Goal: Transaction & Acquisition: Subscribe to service/newsletter

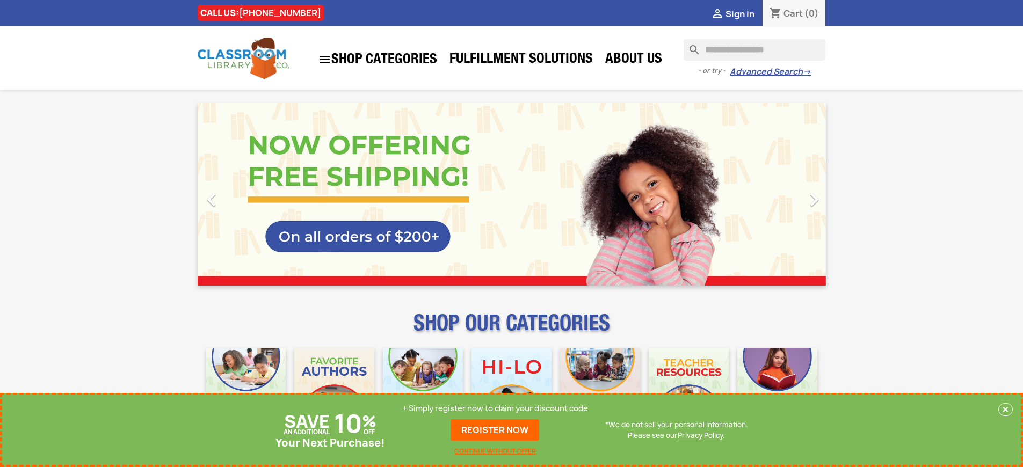
click at [495, 408] on p "+ Simply register now to claim your discount code" at bounding box center [495, 408] width 186 height 11
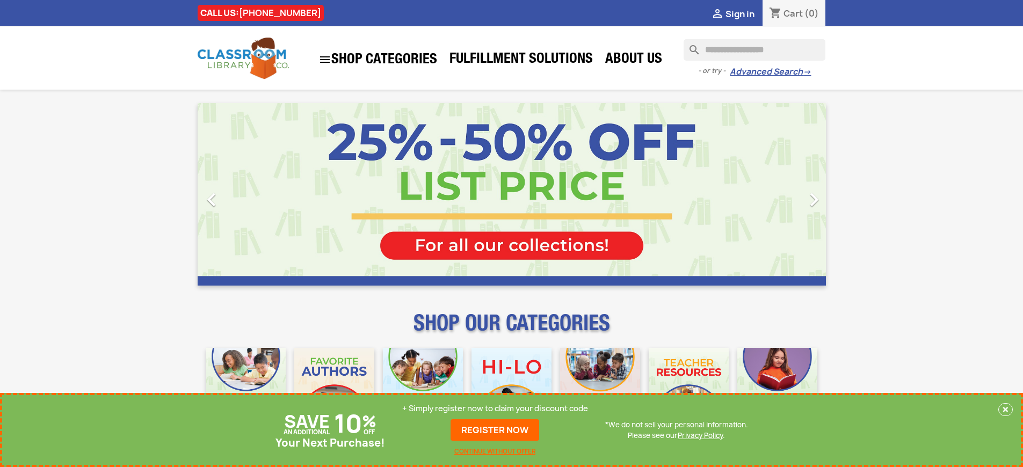
click at [495, 408] on p "+ Simply register now to claim your discount code" at bounding box center [495, 408] width 186 height 11
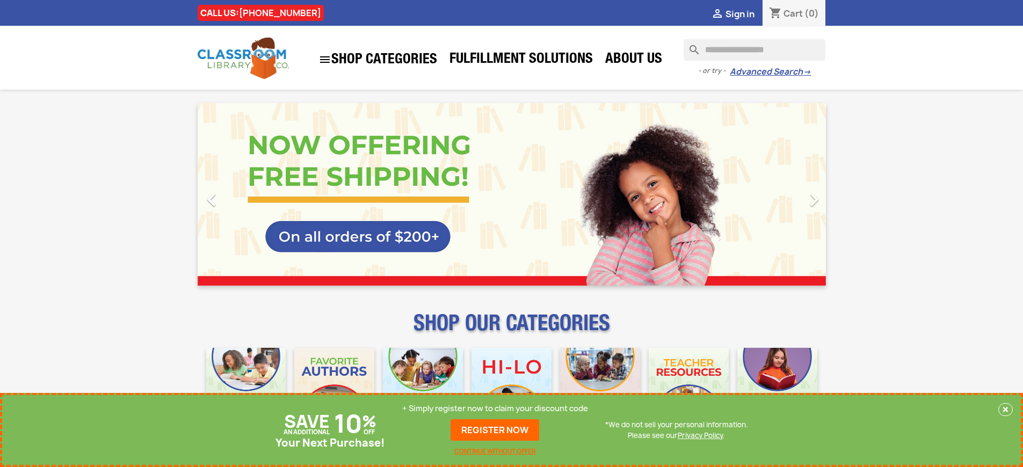
click at [495, 408] on p "+ Simply register now to claim your discount code" at bounding box center [495, 408] width 186 height 11
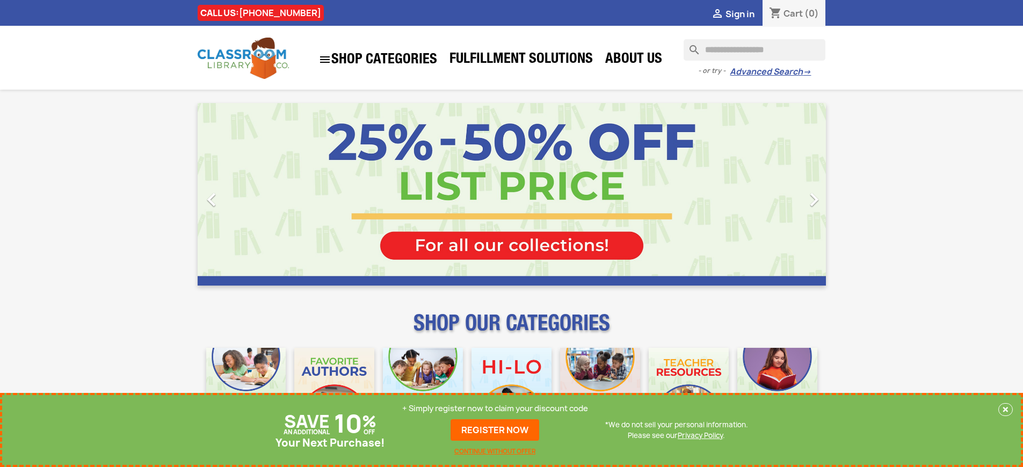
click at [495, 408] on p "+ Simply register now to claim your discount code" at bounding box center [495, 408] width 186 height 11
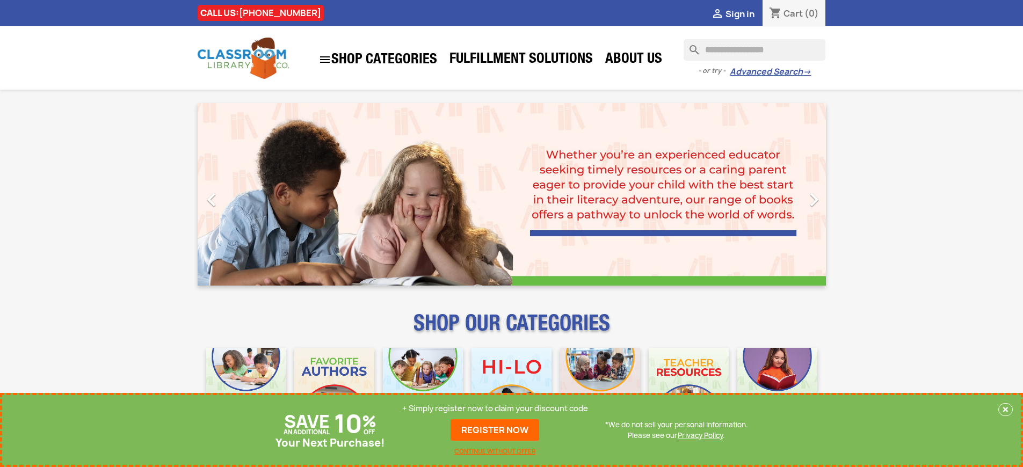
click at [495, 408] on p "+ Simply register now to claim your discount code" at bounding box center [495, 408] width 186 height 11
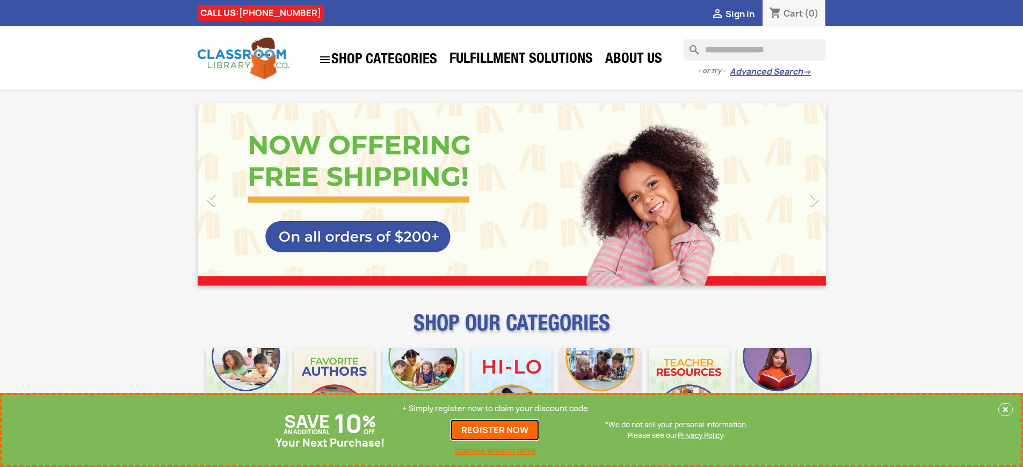
click at [495, 430] on link "REGISTER NOW" at bounding box center [494, 429] width 89 height 21
click at [495, 408] on p "+ Simply register now to claim your discount code" at bounding box center [495, 408] width 186 height 11
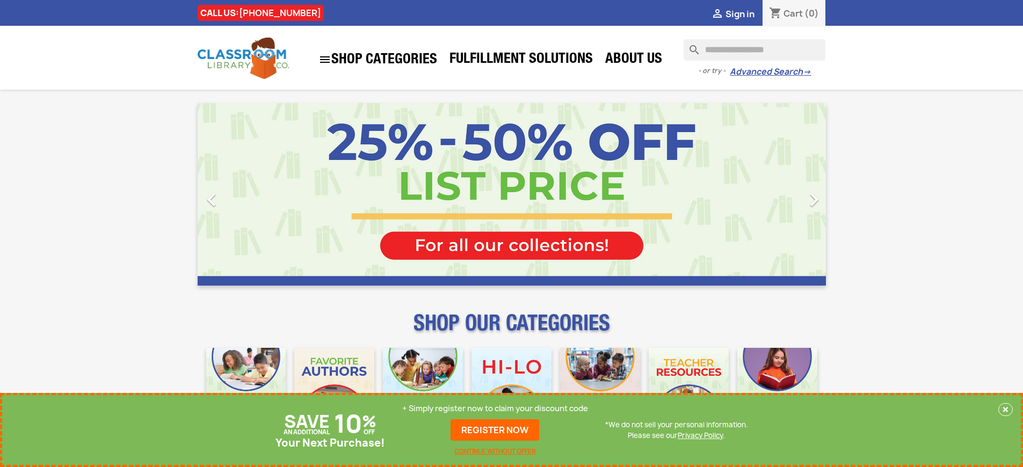
click at [495, 408] on p "+ Simply register now to claim your discount code" at bounding box center [495, 408] width 186 height 11
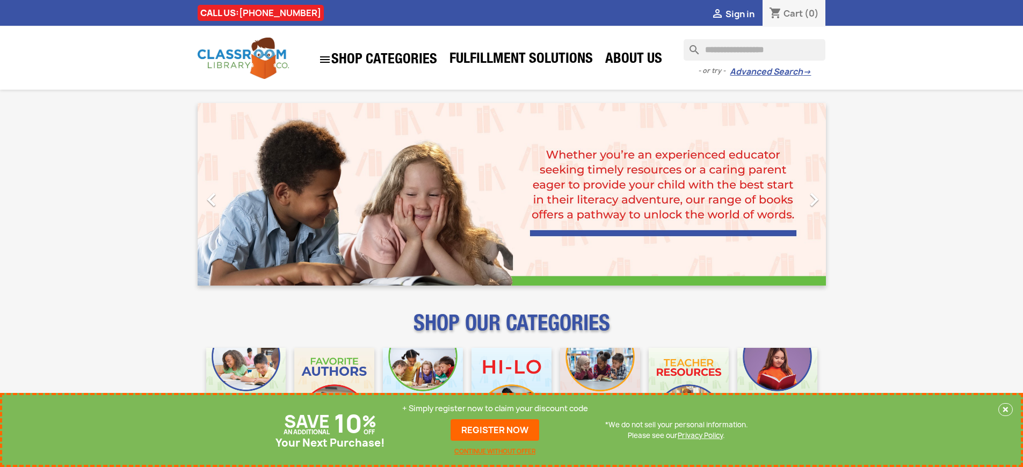
click at [495, 408] on p "+ Simply register now to claim your discount code" at bounding box center [495, 408] width 186 height 11
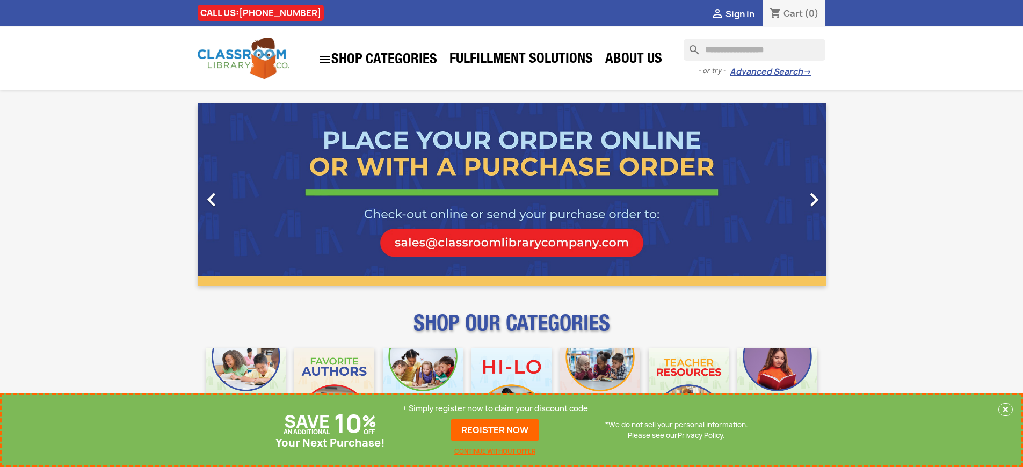
click at [495, 408] on p "+ Simply register now to claim your discount code" at bounding box center [495, 408] width 186 height 11
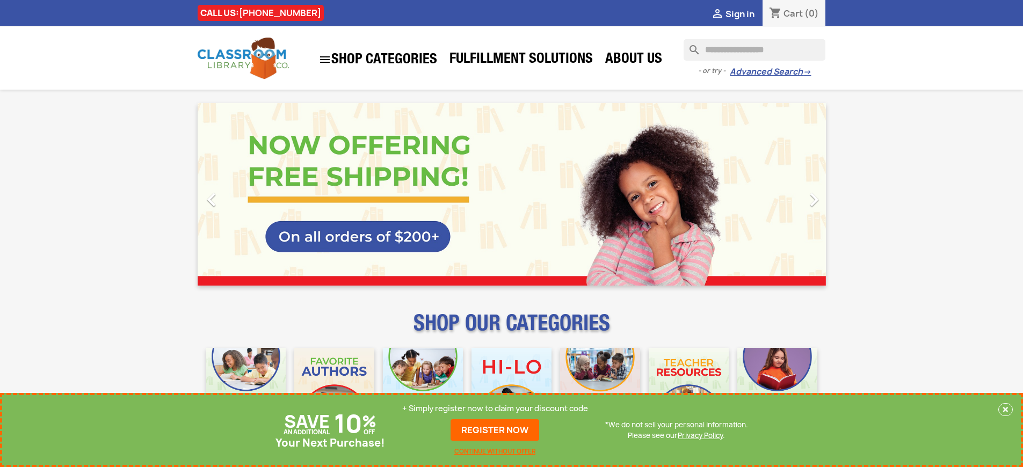
click at [495, 408] on p "+ Simply register now to claim your discount code" at bounding box center [495, 408] width 186 height 11
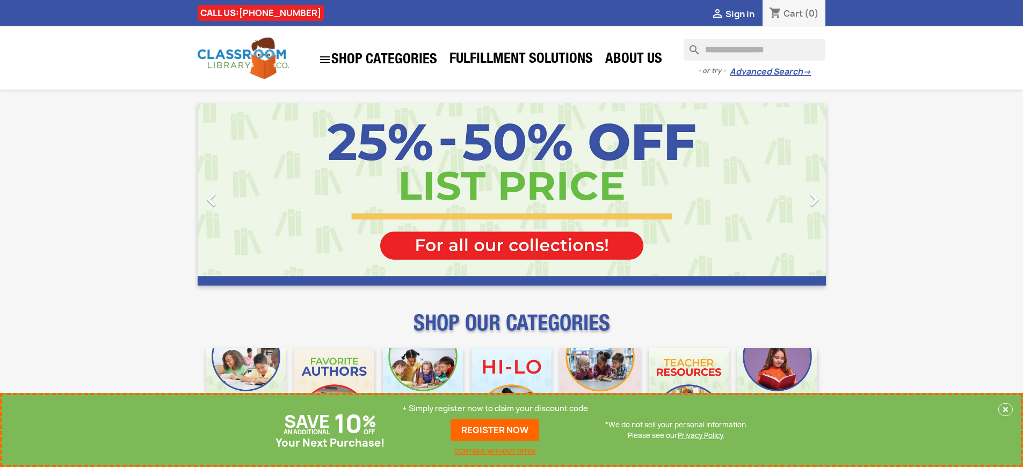
click at [495, 408] on p "+ Simply register now to claim your discount code" at bounding box center [495, 408] width 186 height 11
click at [495, 430] on link "REGISTER NOW" at bounding box center [494, 429] width 89 height 21
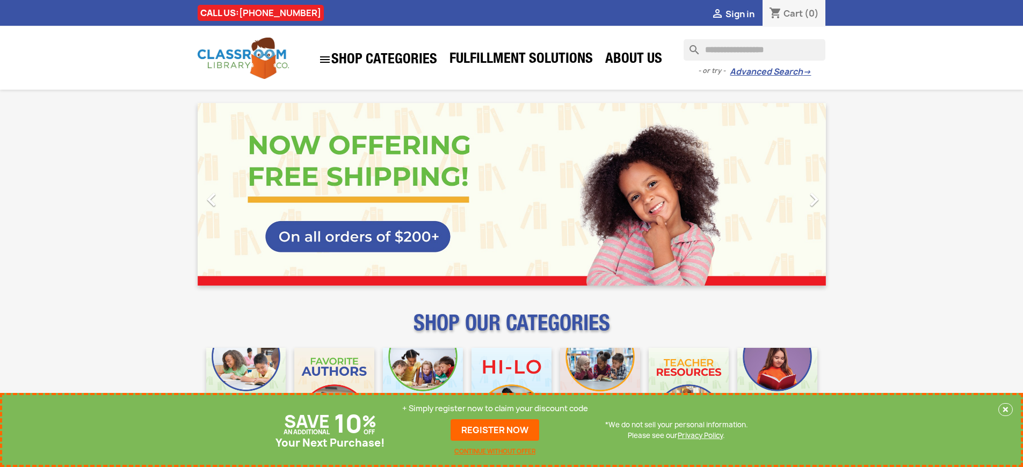
click at [495, 408] on p "+ Simply register now to claim your discount code" at bounding box center [495, 408] width 186 height 11
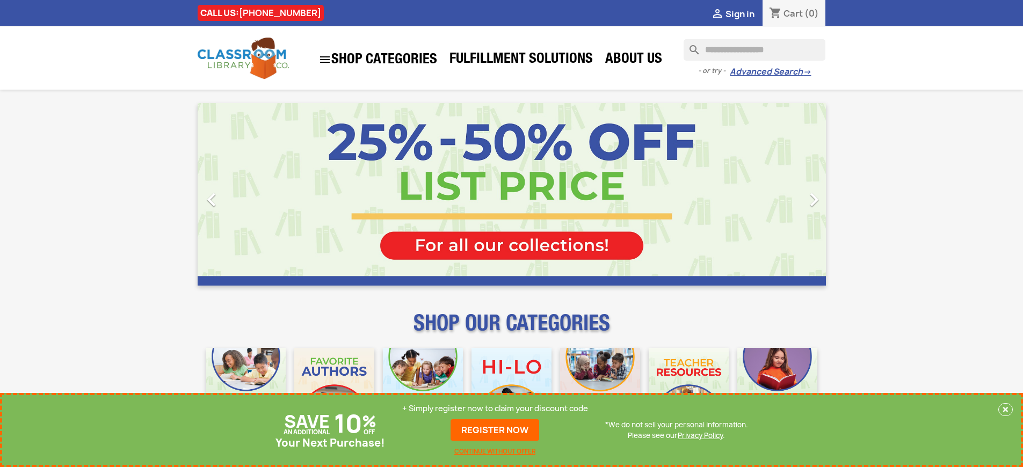
click at [495, 408] on p "+ Simply register now to claim your discount code" at bounding box center [495, 408] width 186 height 11
click at [495, 430] on link "REGISTER NOW" at bounding box center [494, 429] width 89 height 21
